Goal: Use online tool/utility: Use online tool/utility

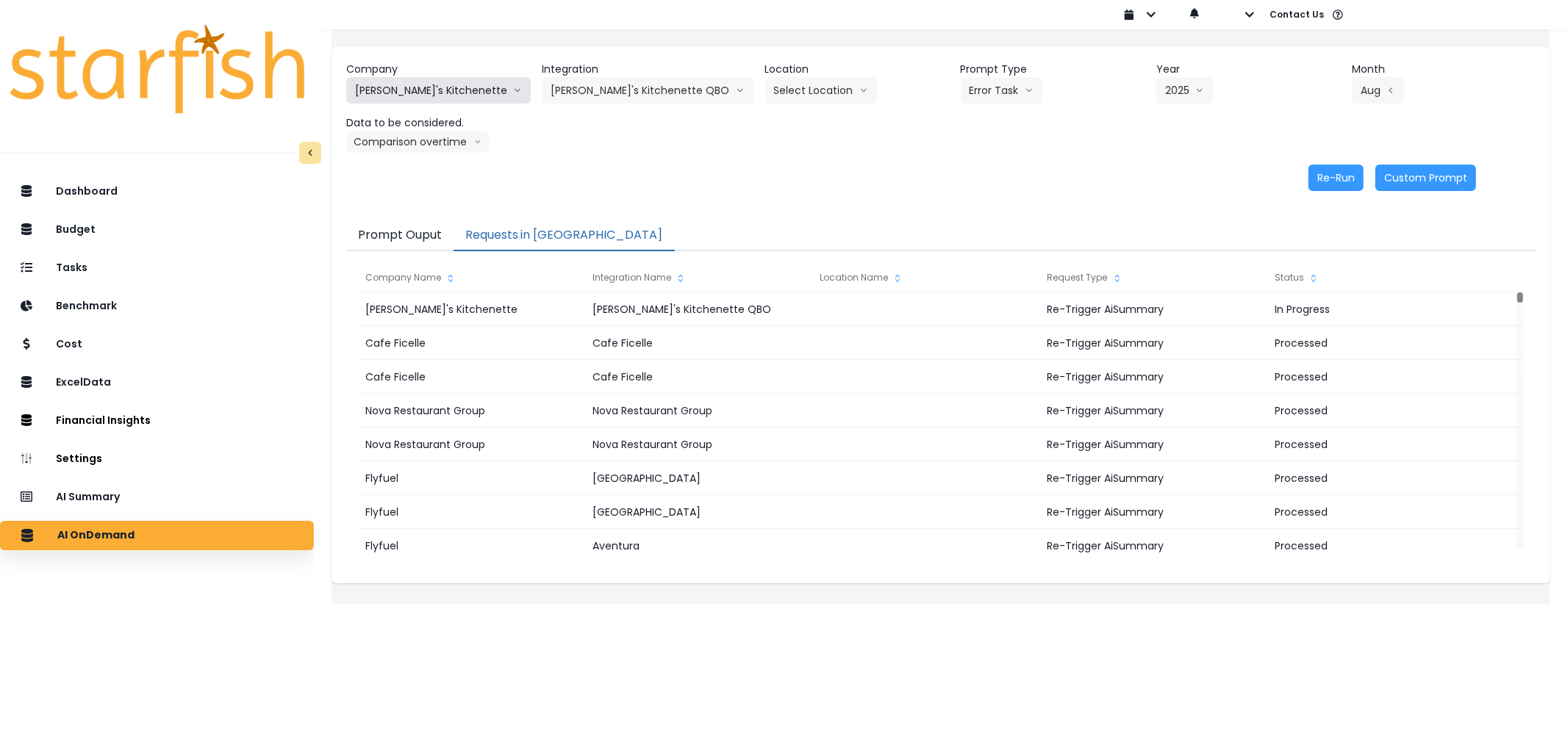
click at [398, 92] on button "[PERSON_NAME]'s Kitchenette" at bounding box center [438, 90] width 185 height 26
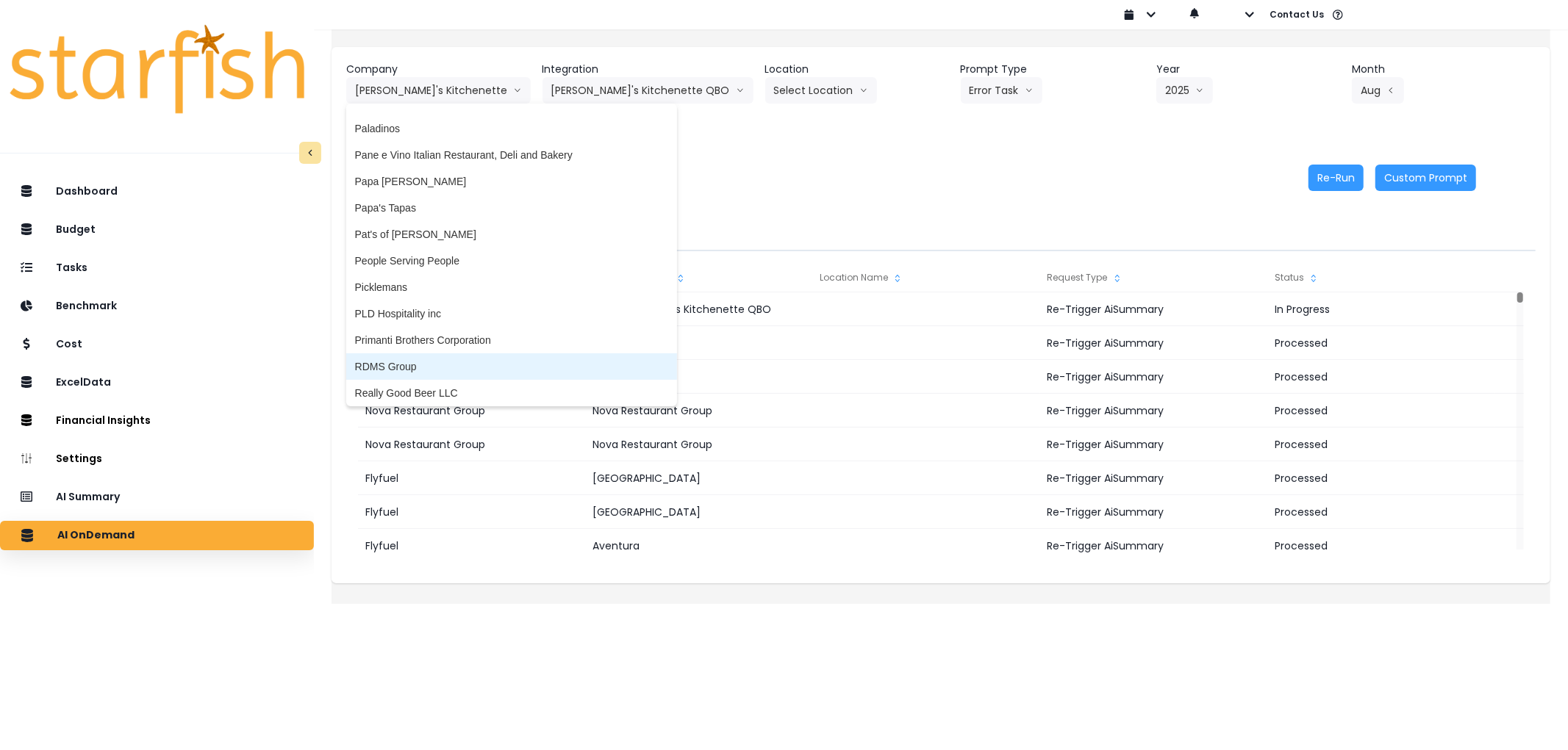
scroll to position [2448, 0]
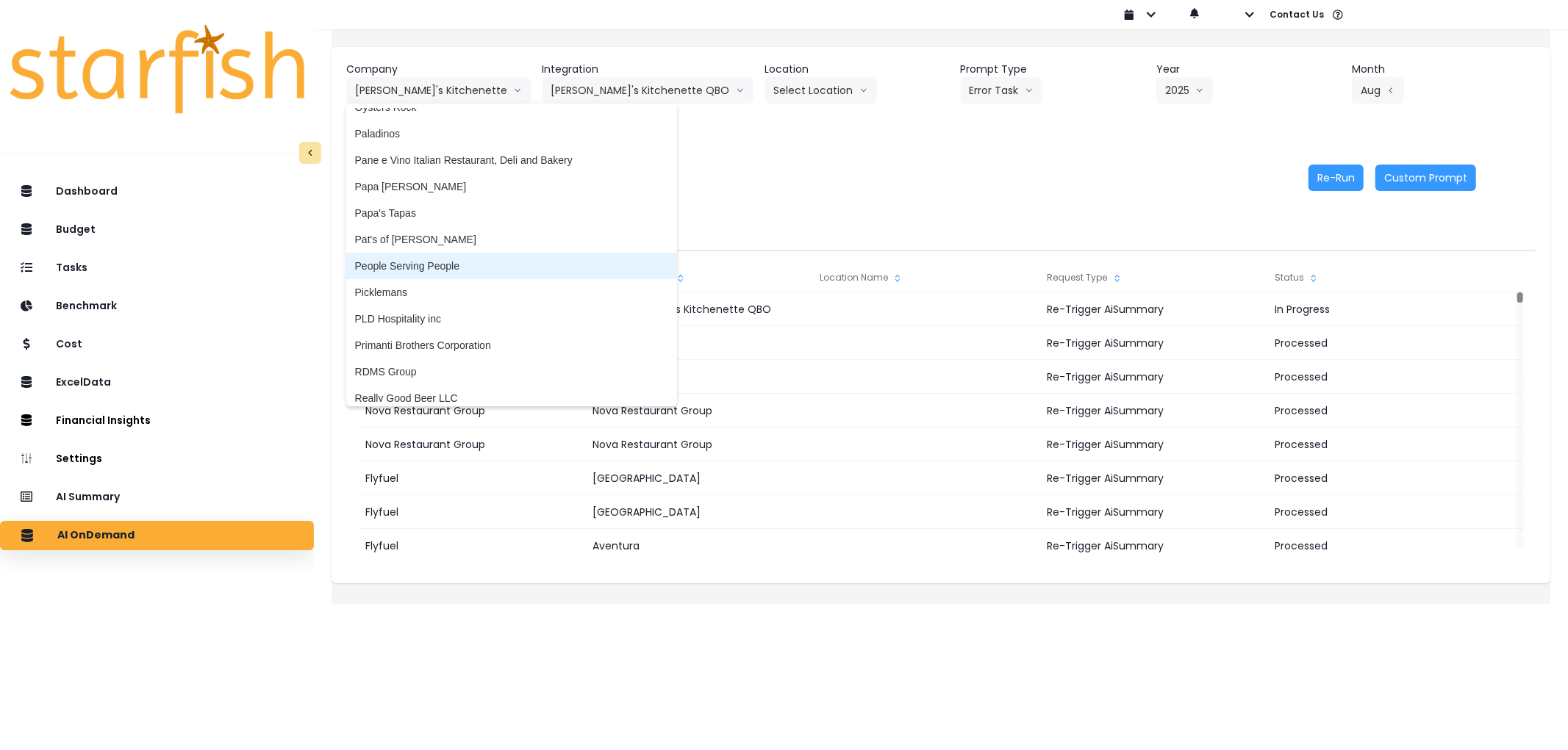
click at [475, 259] on span "People Serving People" at bounding box center [512, 266] width 313 height 14
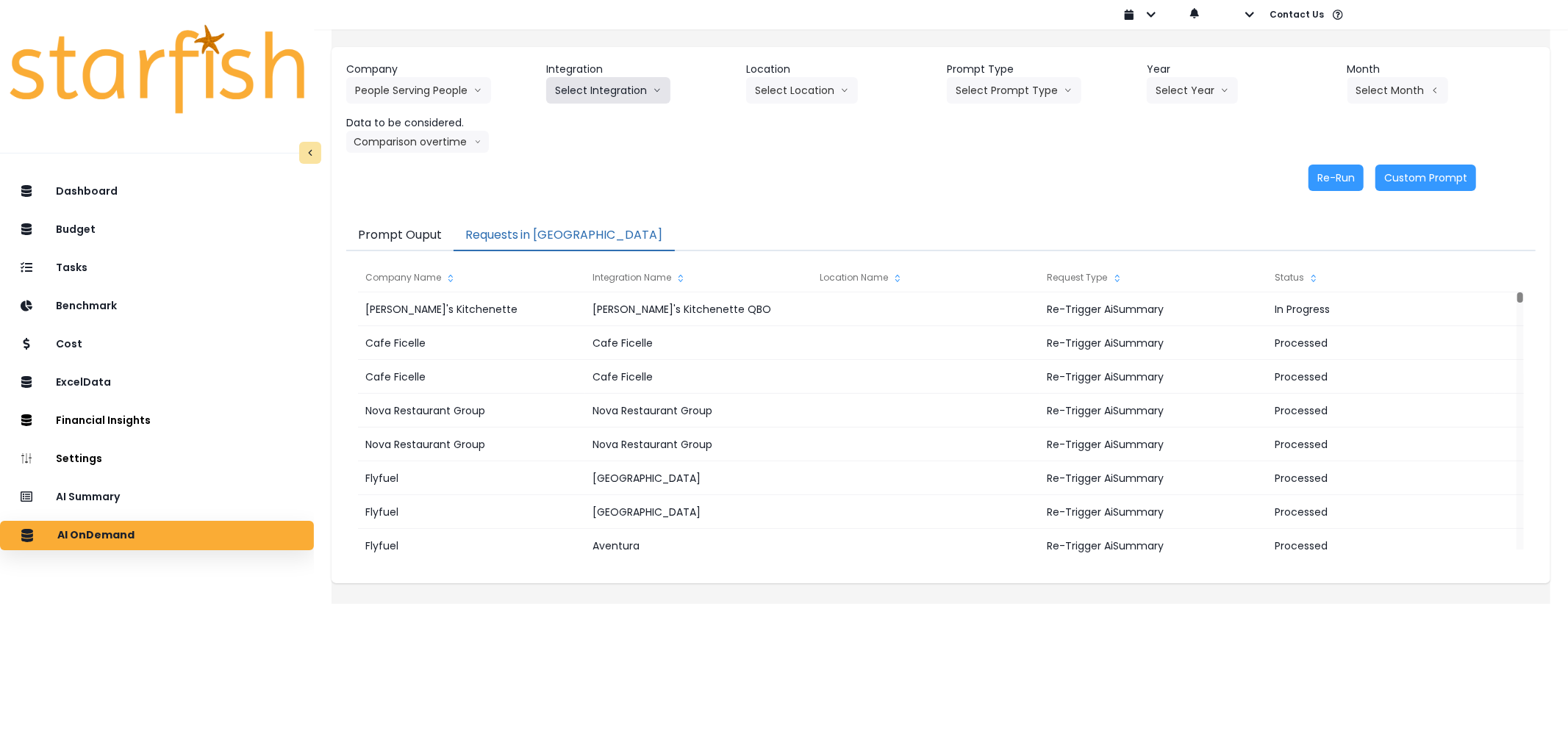
click at [592, 77] on button "Select Integration" at bounding box center [608, 90] width 124 height 26
click at [592, 121] on span "MMF" at bounding box center [573, 122] width 37 height 14
click at [794, 78] on button "Select Location" at bounding box center [802, 90] width 112 height 26
click at [791, 120] on span "All Locations" at bounding box center [811, 122] width 114 height 14
click at [973, 89] on button "Select Prompt Type" at bounding box center [1013, 90] width 134 height 26
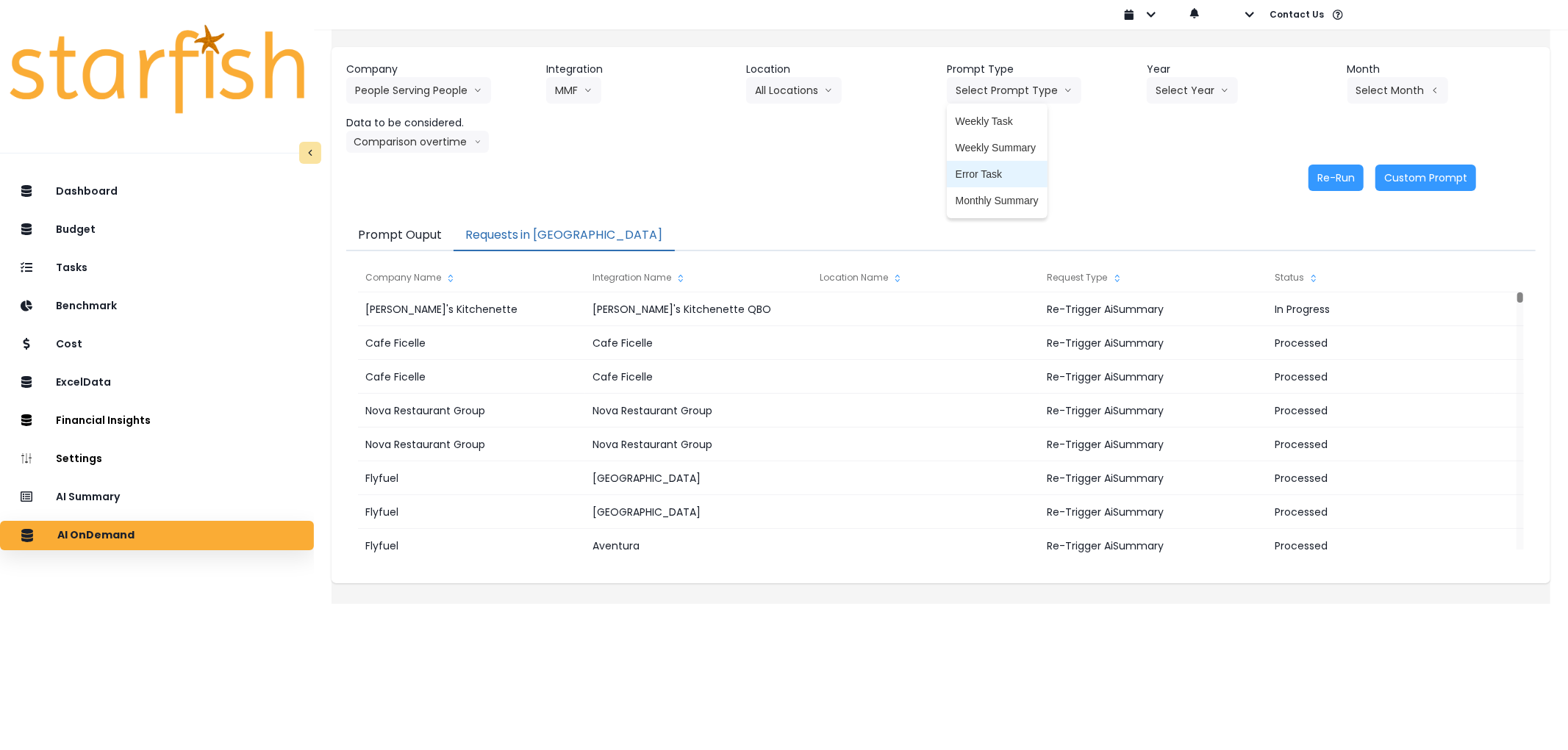
click at [995, 171] on span "Error Task" at bounding box center [997, 174] width 83 height 14
click at [1195, 94] on button "Select Year" at bounding box center [1192, 90] width 91 height 26
click at [1173, 178] on span "2025" at bounding box center [1166, 174] width 23 height 14
click at [1382, 95] on button "Select Month" at bounding box center [1398, 90] width 101 height 26
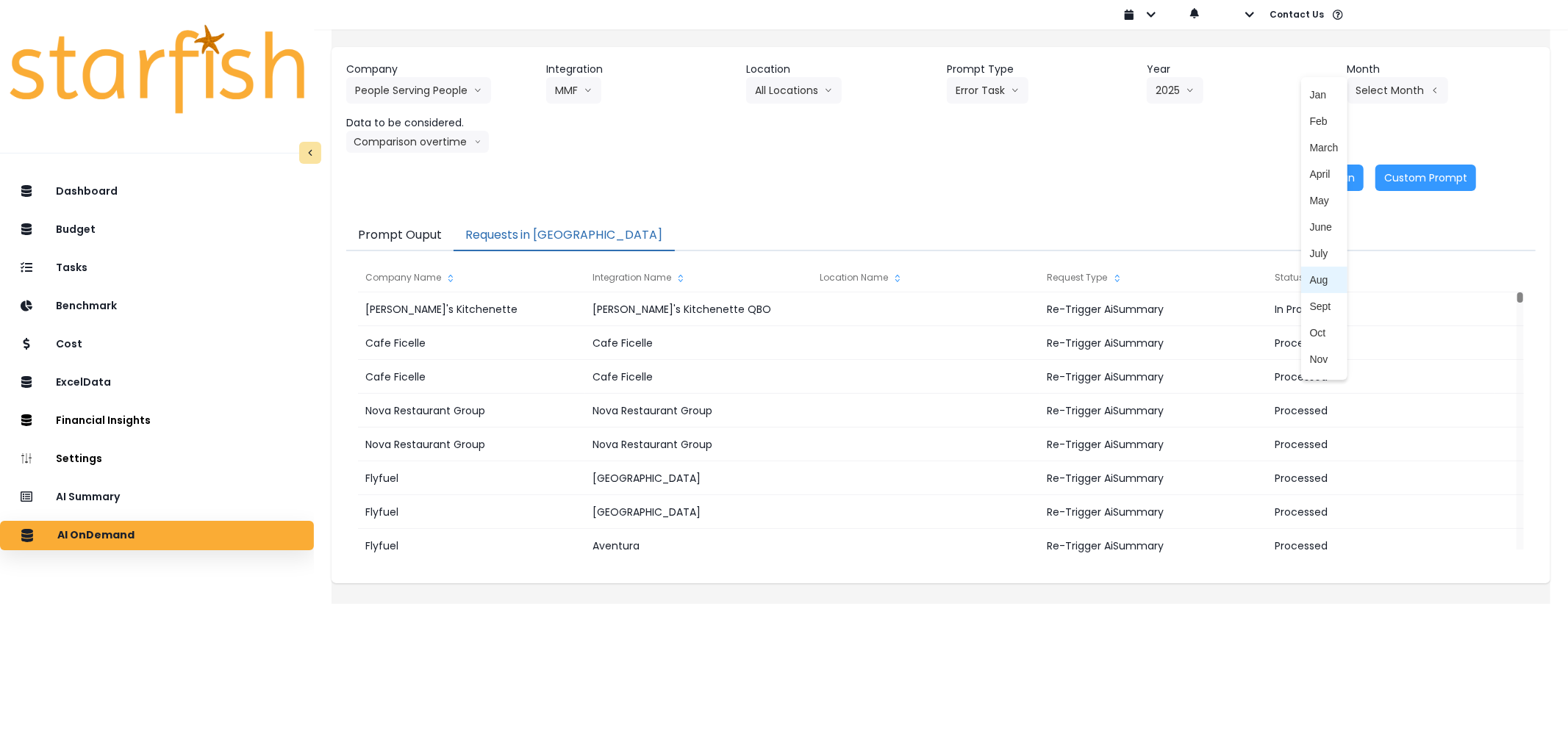
click at [1310, 275] on span "Aug" at bounding box center [1324, 280] width 29 height 14
click at [1319, 174] on button "Re-Run" at bounding box center [1336, 177] width 55 height 26
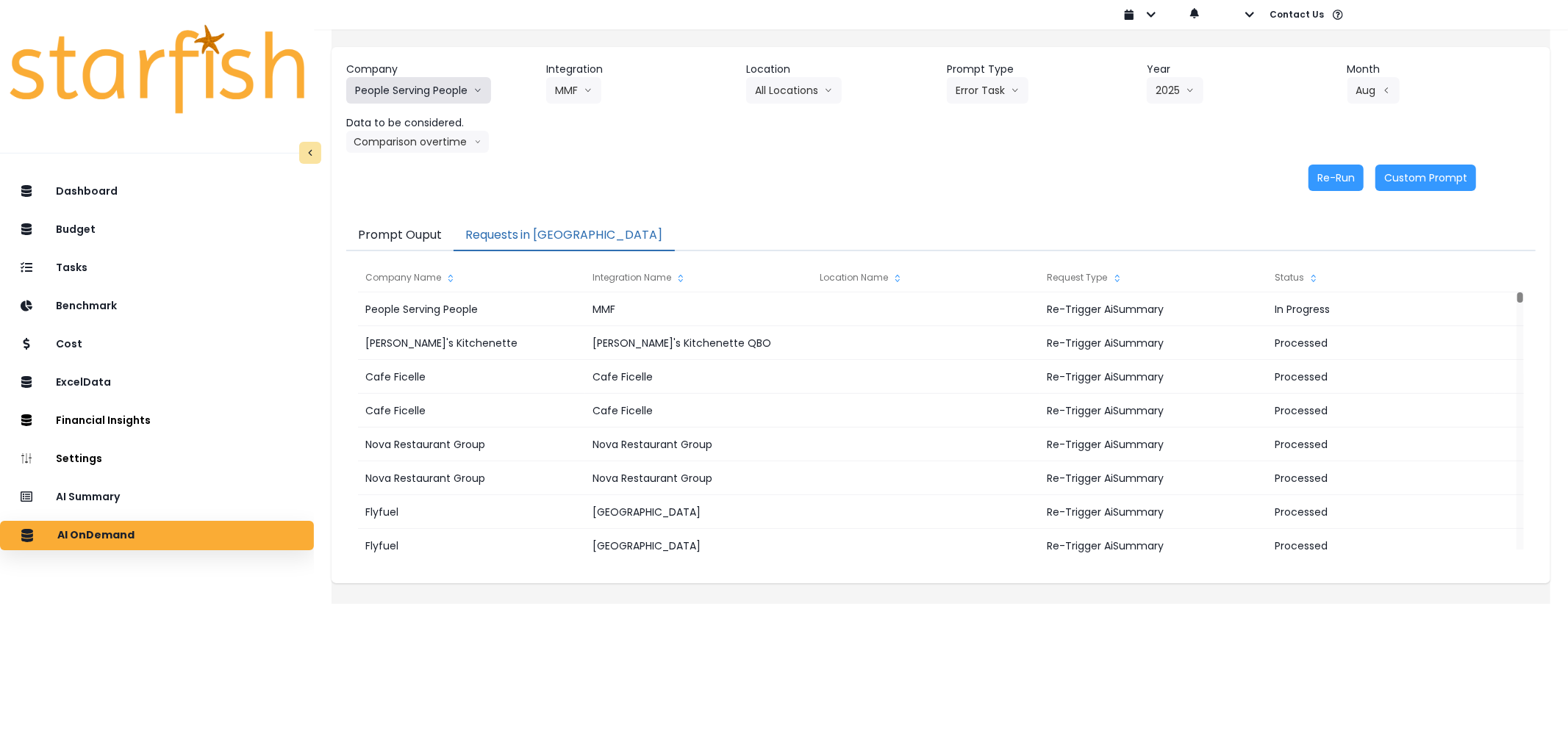
click at [446, 86] on button "People Serving People" at bounding box center [418, 90] width 145 height 26
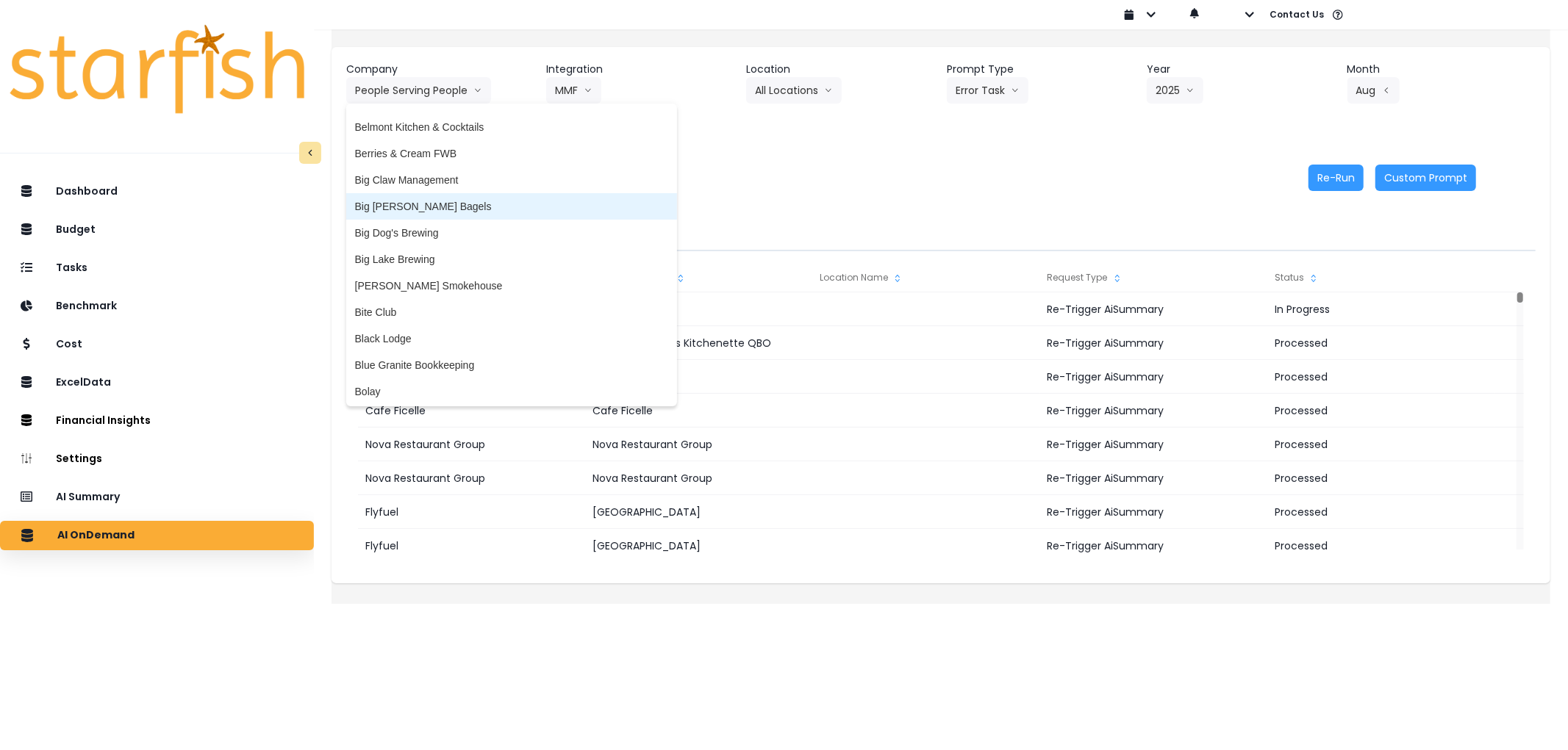
scroll to position [186, 0]
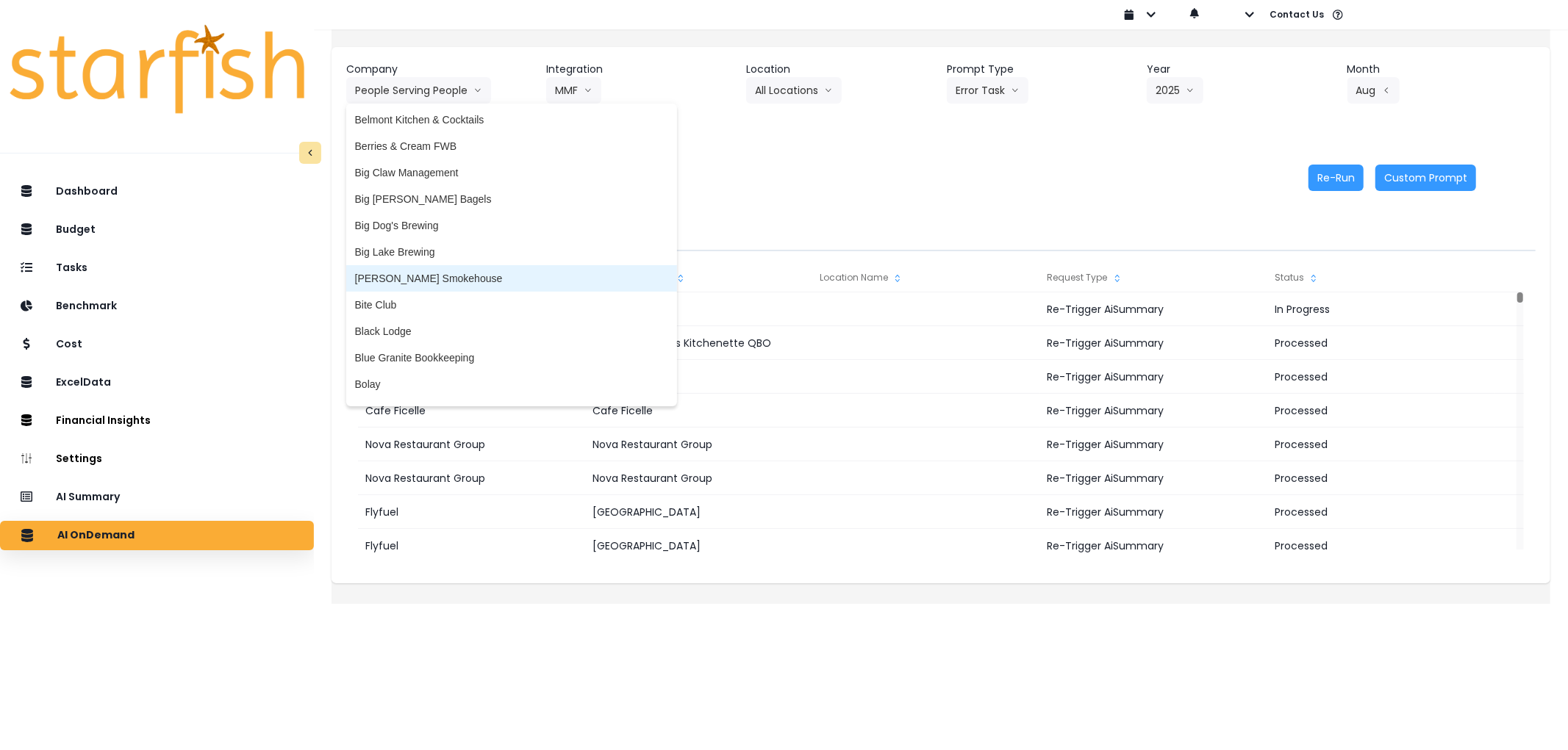
click at [446, 272] on span "[PERSON_NAME] Smokehouse" at bounding box center [512, 278] width 313 height 14
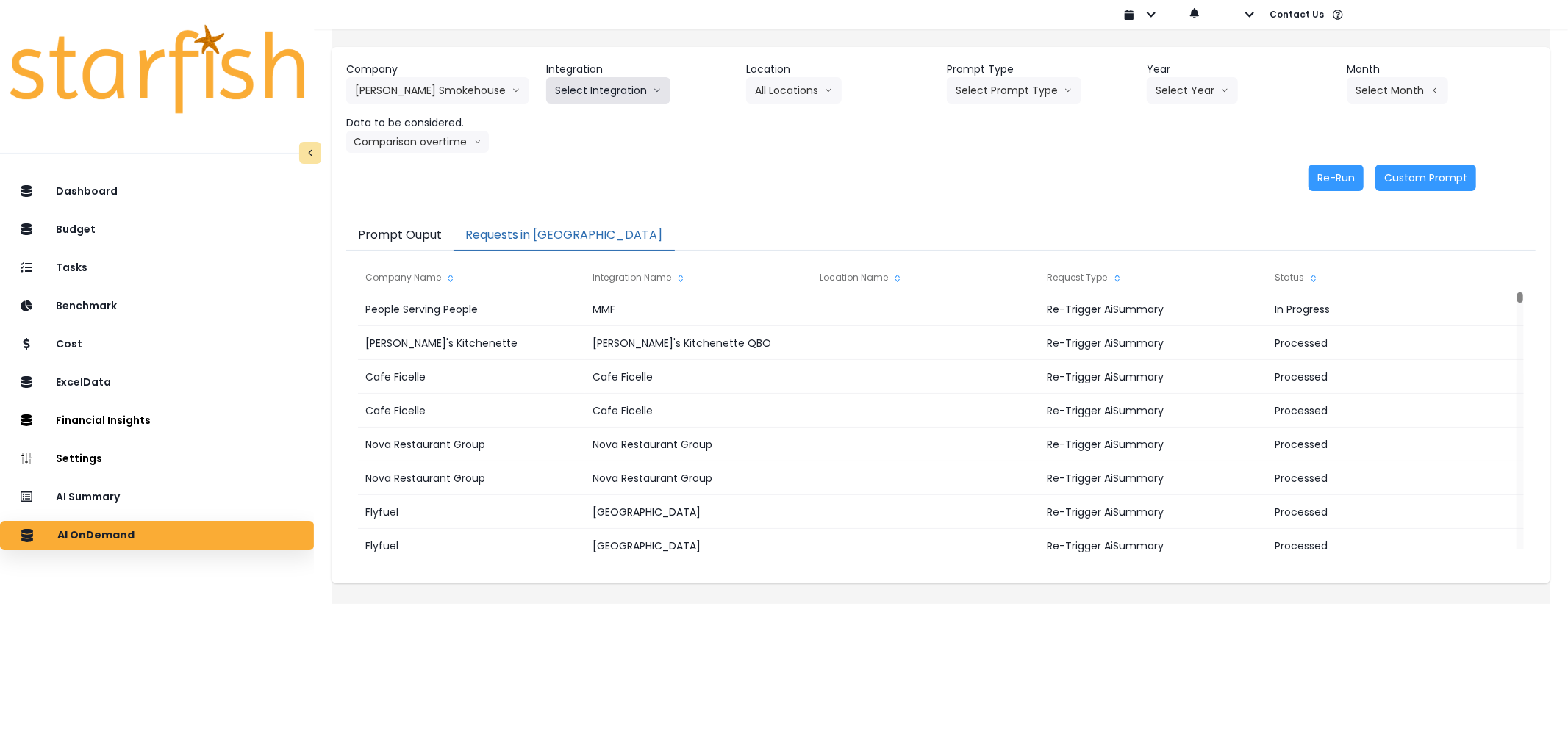
click at [598, 86] on button "Select Integration" at bounding box center [608, 90] width 124 height 26
click at [598, 118] on span "Quickbooks Online" at bounding box center [598, 122] width 86 height 14
click at [790, 97] on button "Select Location" at bounding box center [802, 90] width 112 height 26
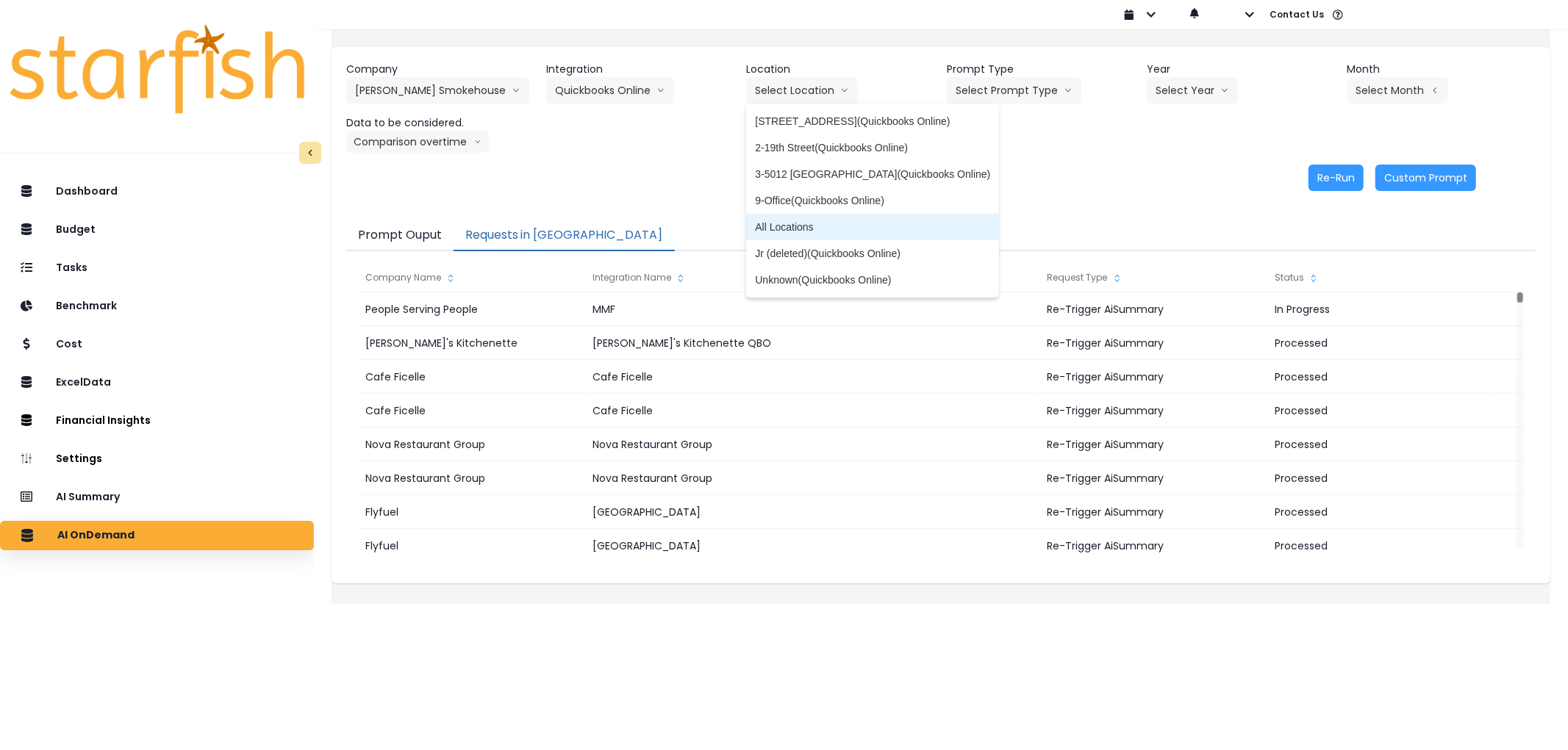
click at [817, 220] on span "All Locations" at bounding box center [872, 227] width 235 height 14
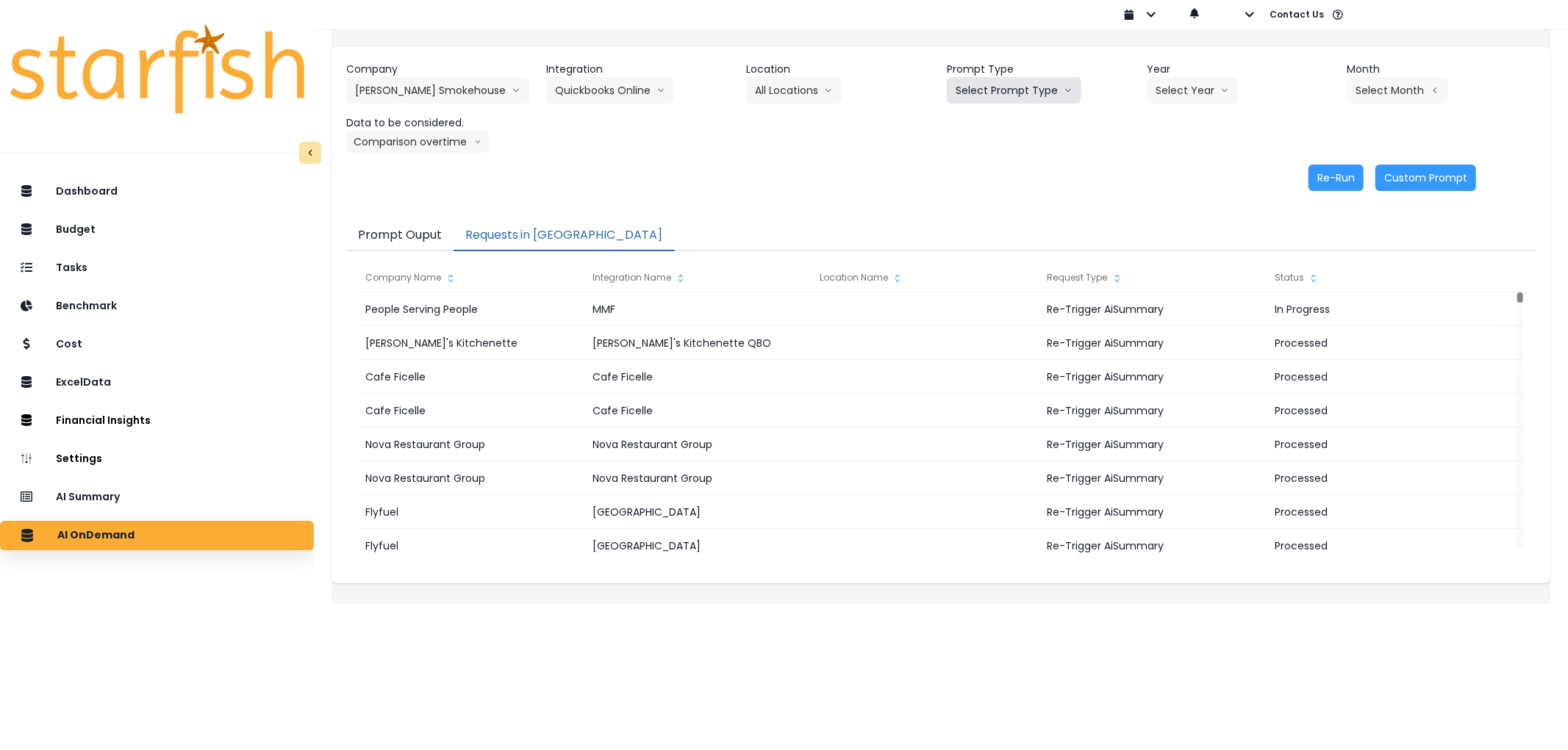
click at [982, 102] on button "Select Prompt Type" at bounding box center [1013, 90] width 134 height 26
click at [990, 167] on span "Error Task" at bounding box center [997, 174] width 83 height 14
click at [1169, 78] on button "Select Year" at bounding box center [1192, 90] width 91 height 26
drag, startPoint x: 1174, startPoint y: 167, endPoint x: 1299, endPoint y: 111, distance: 137.0
click at [1174, 167] on li "2025" at bounding box center [1166, 174] width 41 height 26
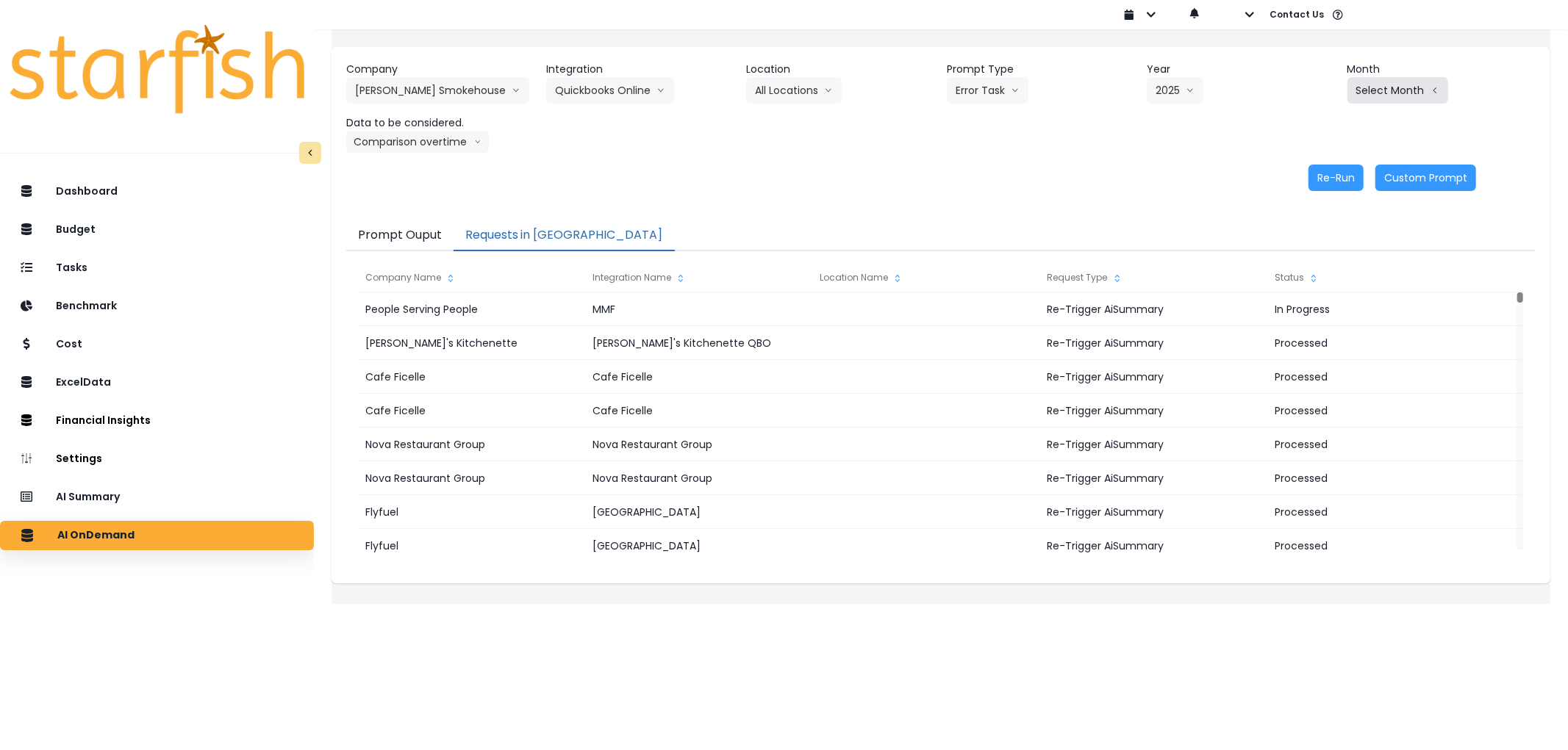
click at [1347, 98] on button "Select Month" at bounding box center [1398, 90] width 101 height 26
click at [1310, 274] on span "Aug" at bounding box center [1324, 280] width 29 height 14
drag, startPoint x: 1342, startPoint y: 174, endPoint x: 1313, endPoint y: 170, distance: 29.3
click at [1338, 174] on button "Re-Run" at bounding box center [1336, 177] width 55 height 26
